Goal: Information Seeking & Learning: Understand process/instructions

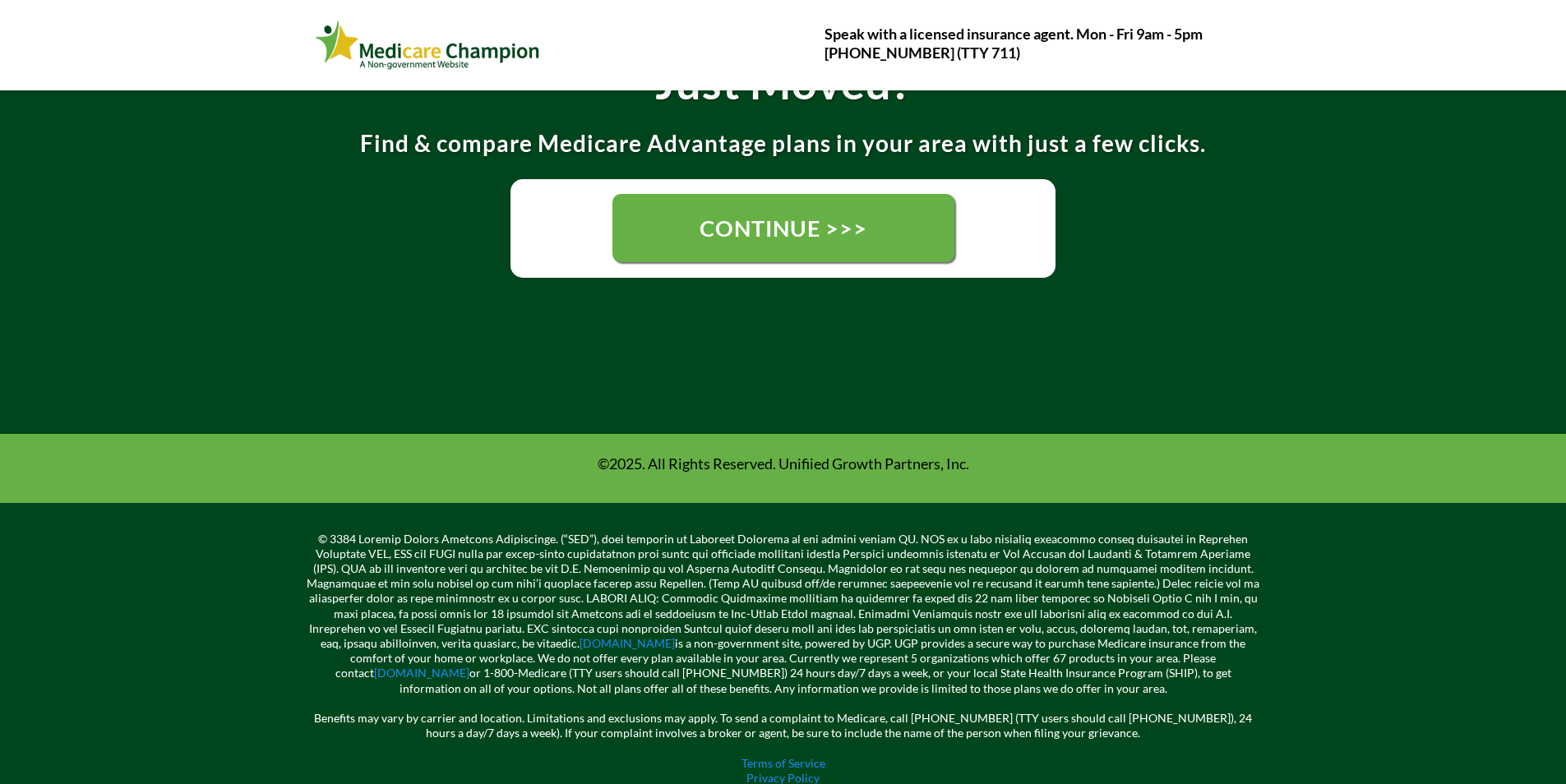
scroll to position [411, 0]
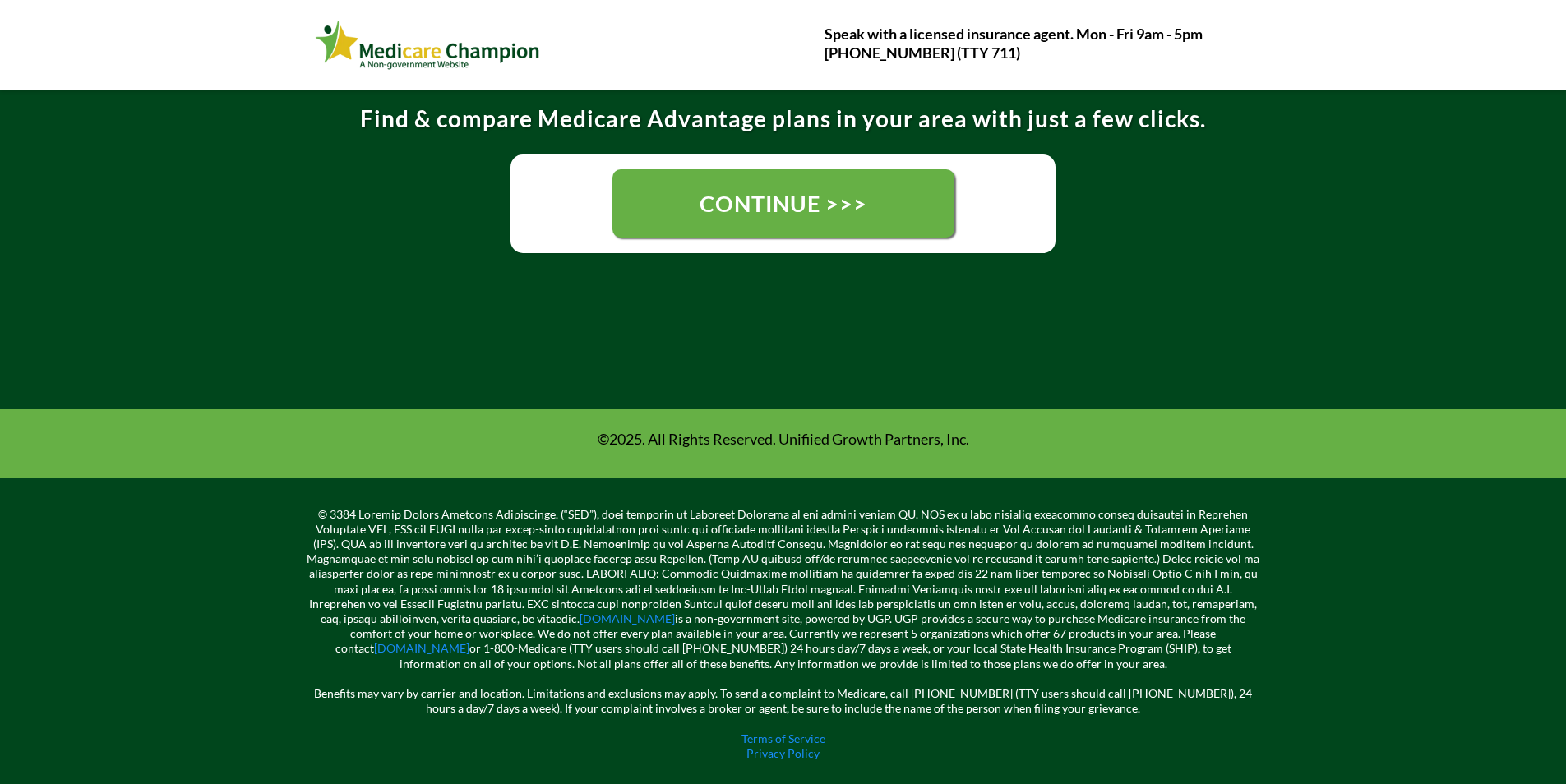
click at [736, 234] on link "CONTINUE >>>" at bounding box center [783, 203] width 342 height 68
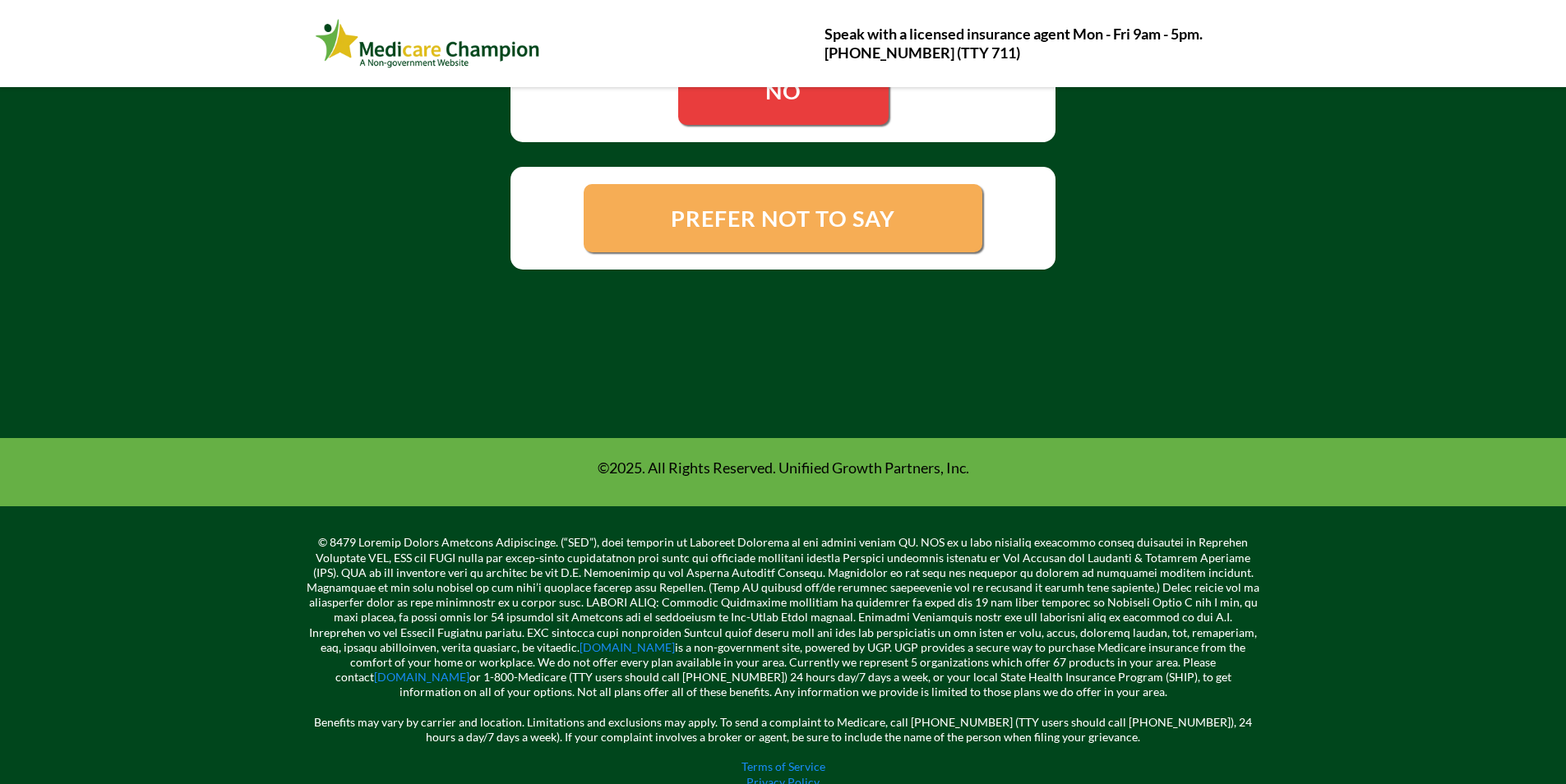
scroll to position [538, 0]
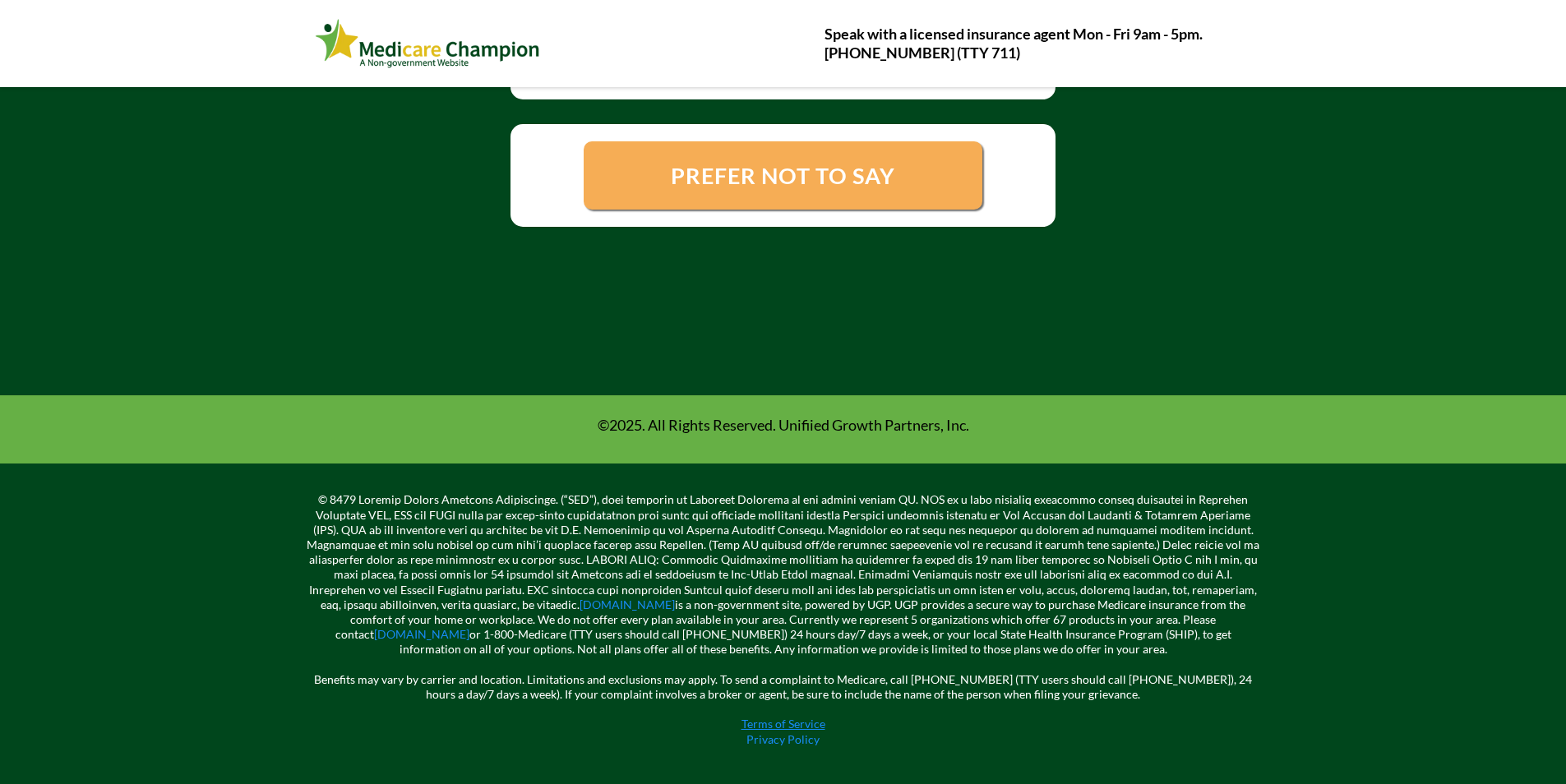
click at [799, 723] on link "Terms of Service" at bounding box center [783, 723] width 84 height 14
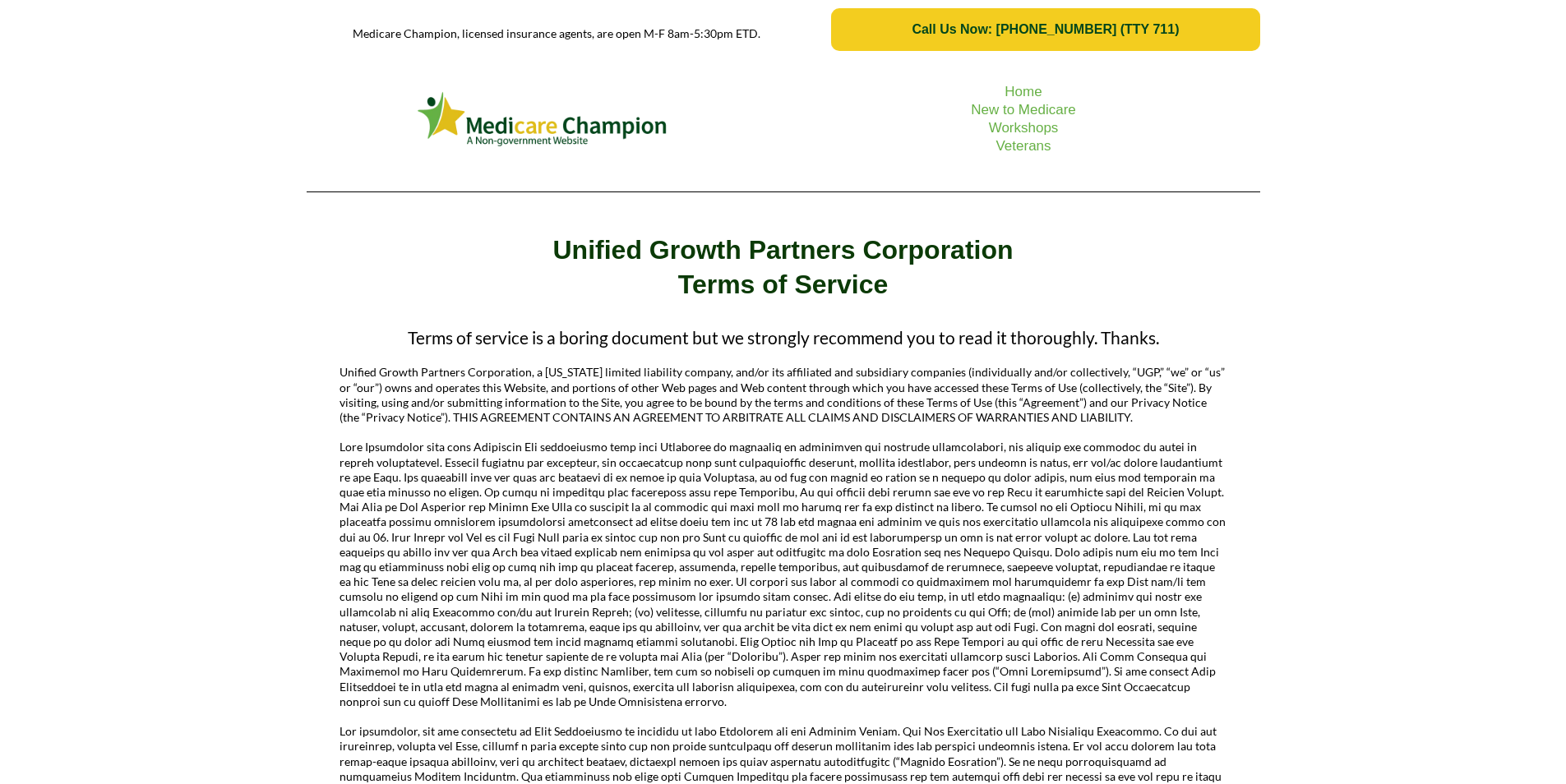
click at [896, 40] on link "Call Us Now: 1-833-823-1990 (TTY 711)" at bounding box center [1045, 29] width 428 height 43
